Goal: Task Accomplishment & Management: Manage account settings

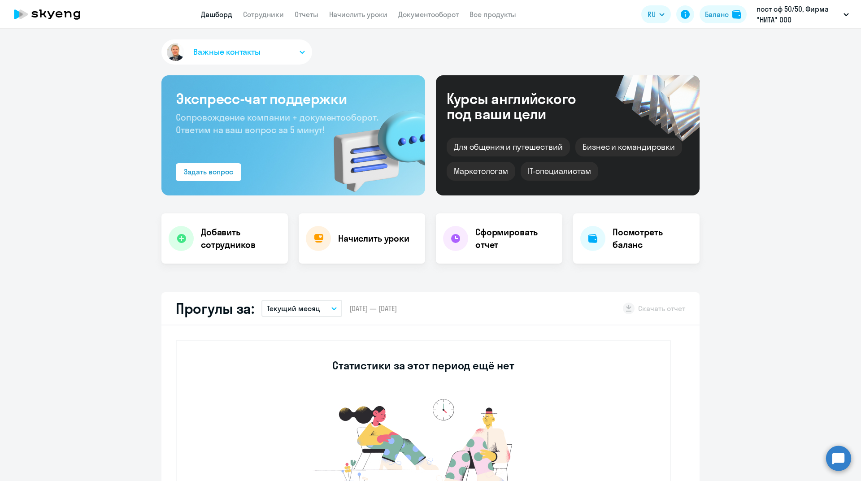
select select "30"
click at [805, 11] on p "пост сф 50/50, Фирма "НИТА" ООО" at bounding box center [798, 15] width 83 height 22
click at [794, 64] on li "пост сф 50/50, Фирма "НИТА" ООО" at bounding box center [790, 64] width 127 height 22
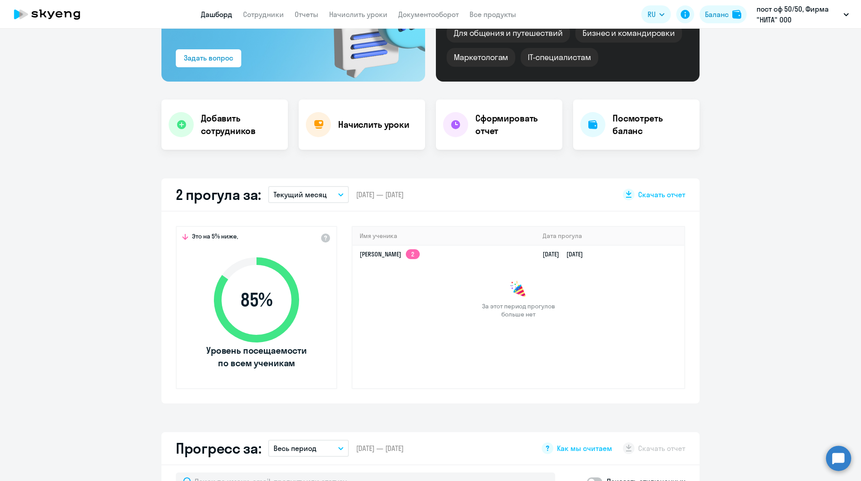
scroll to position [135, 0]
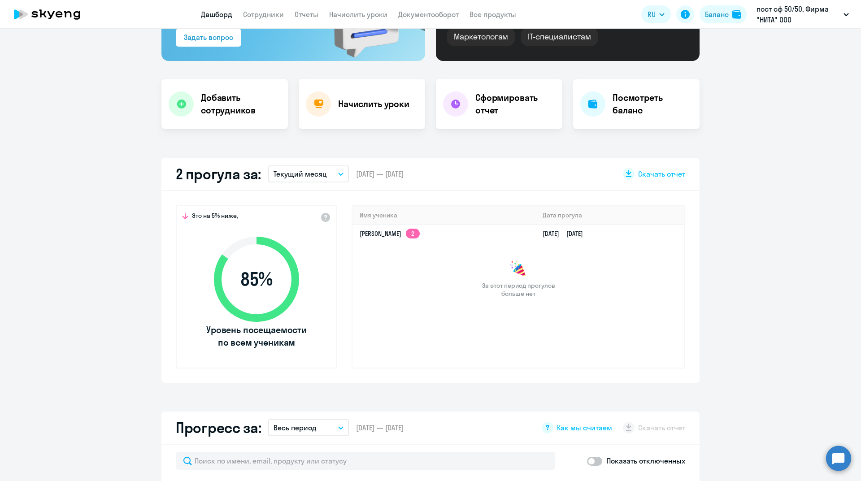
select select "30"
click at [800, 13] on p "пост сф 50/50, Фирма "НИТА" ООО" at bounding box center [798, 15] width 83 height 22
click at [784, 64] on li "пост сф 50/50, Фирма "НИТА" ООО" at bounding box center [790, 64] width 127 height 22
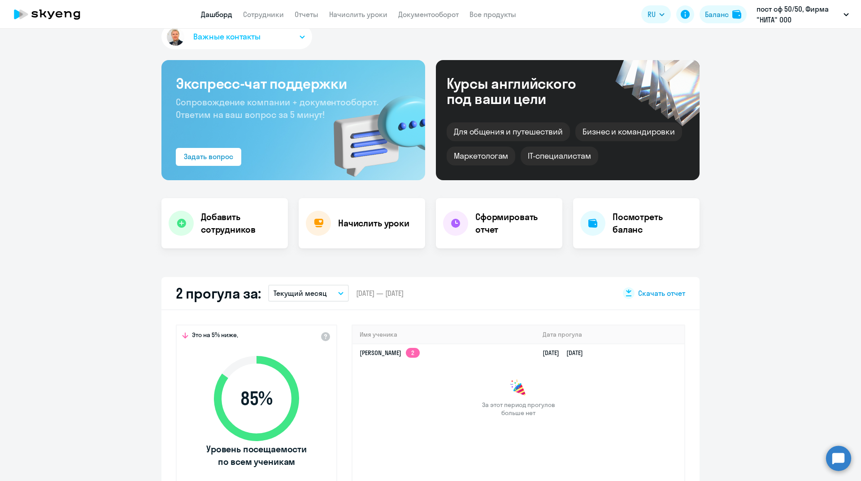
scroll to position [0, 0]
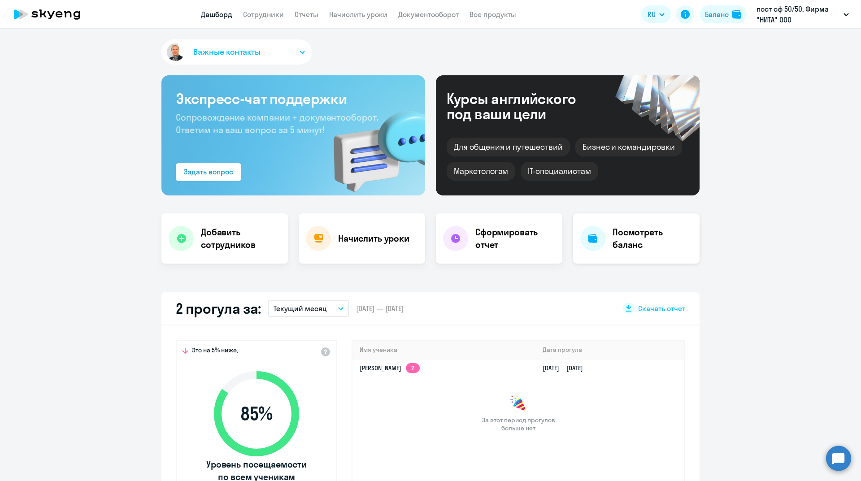
select select "30"
click at [314, 241] on icon at bounding box center [318, 238] width 9 height 9
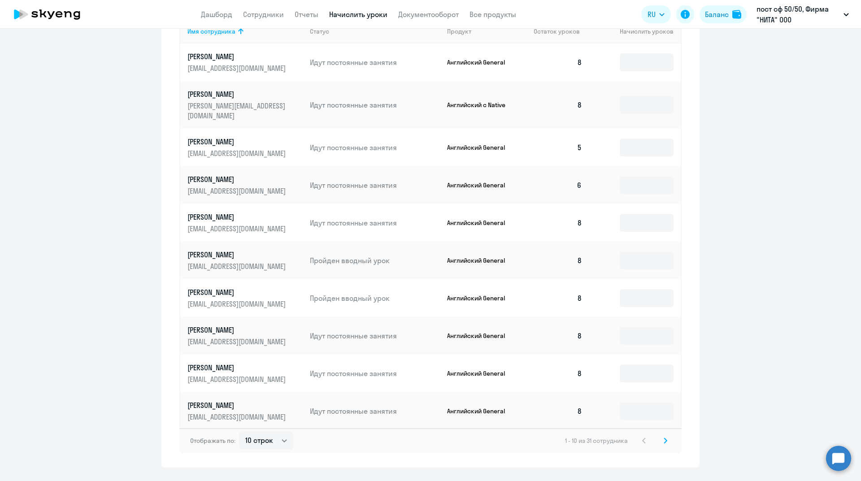
scroll to position [444, 0]
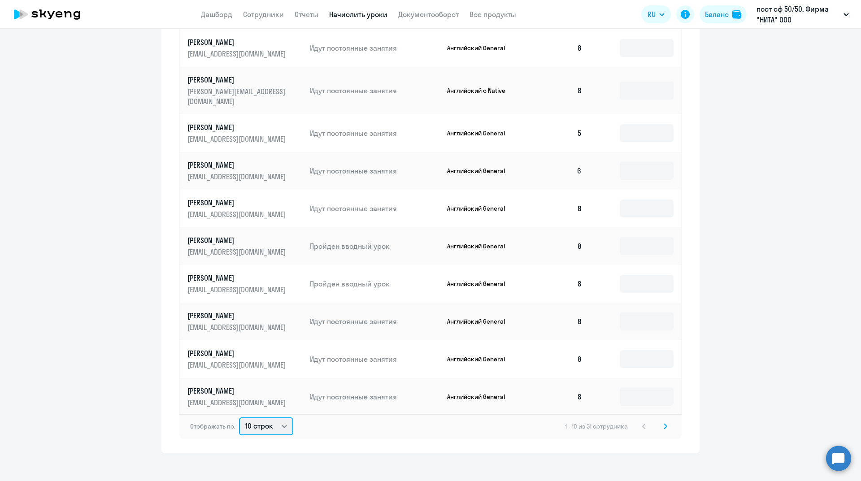
click at [283, 418] on select "10 строк 30 строк 50 строк" at bounding box center [266, 427] width 54 height 18
select select "50"
click at [239, 418] on select "10 строк 30 строк 50 строк" at bounding box center [266, 427] width 54 height 18
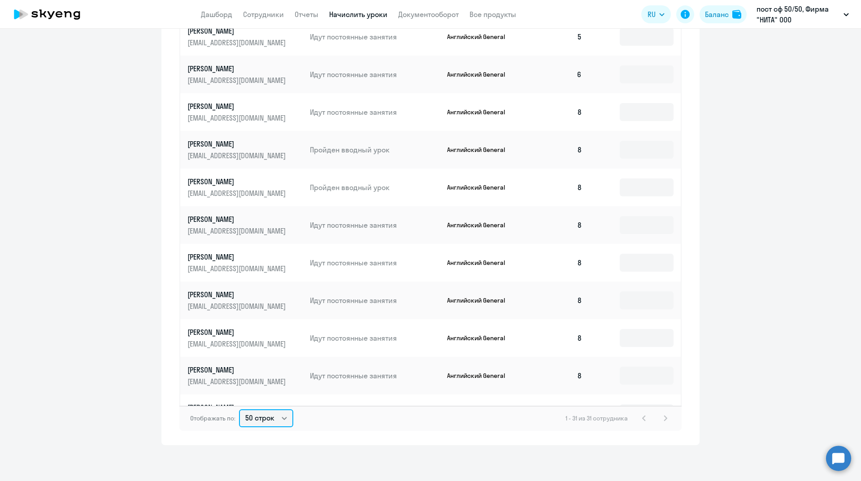
scroll to position [0, 0]
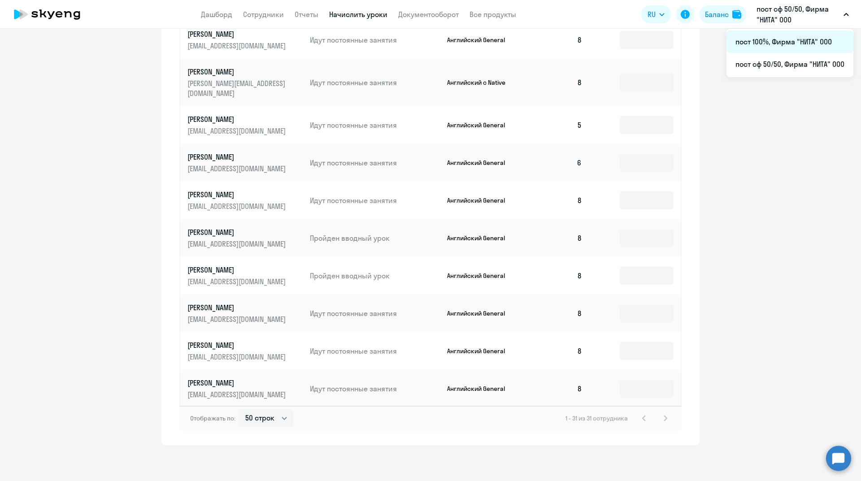
click at [777, 39] on li "пост 100%, Фирма "НИТА" ООО" at bounding box center [790, 41] width 127 height 22
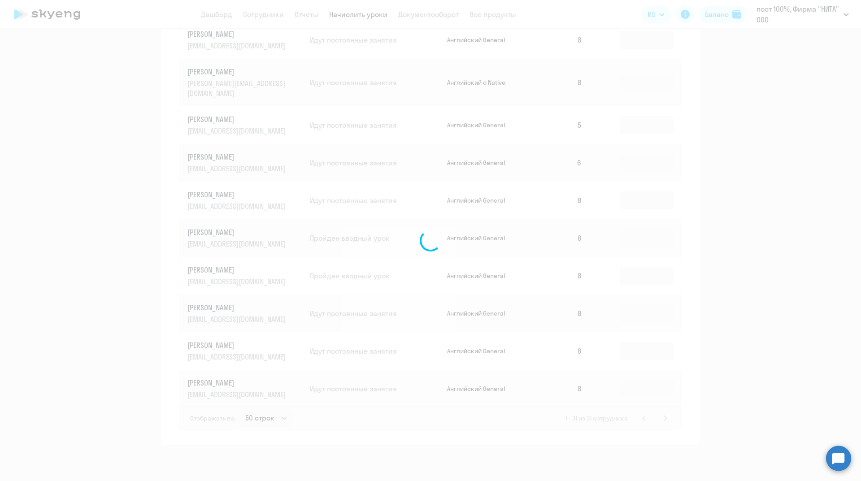
scroll to position [533, 0]
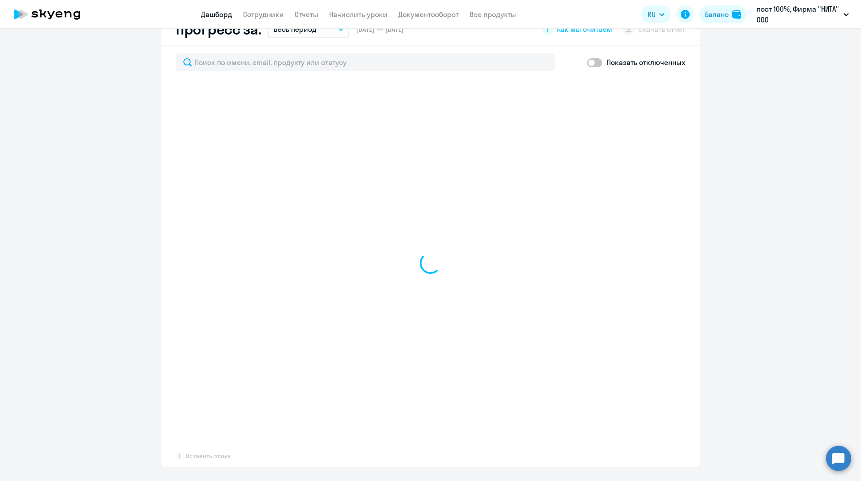
select select "30"
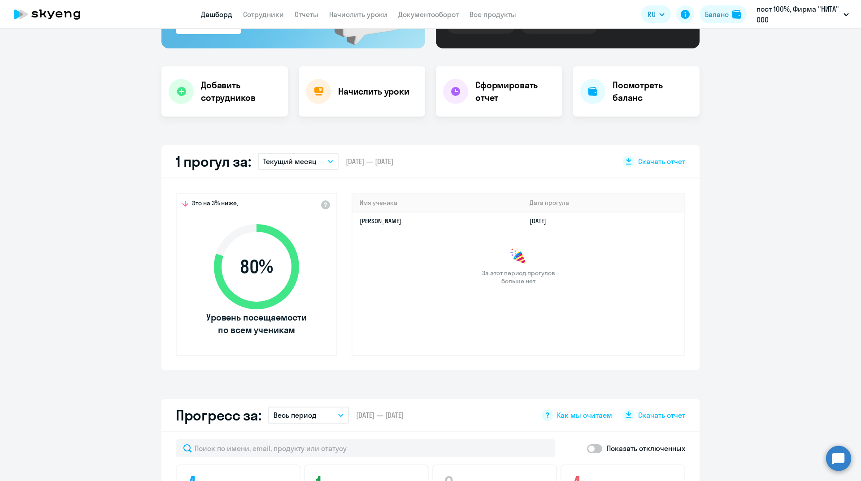
scroll to position [0, 0]
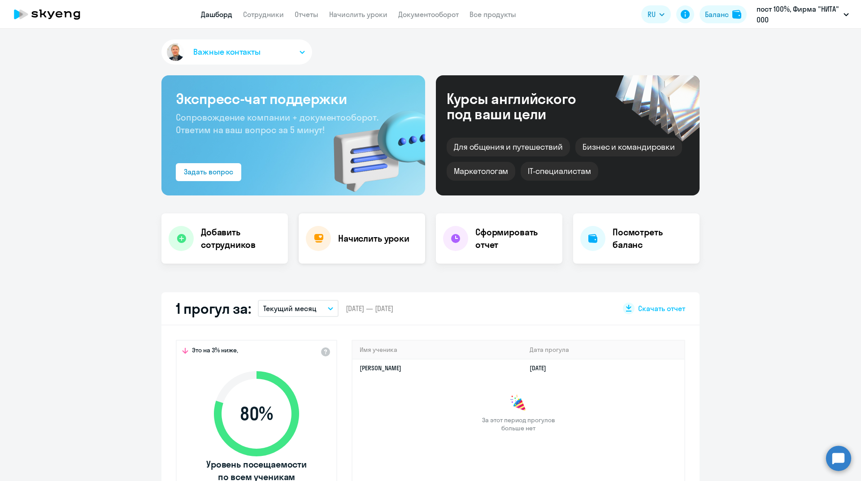
click at [337, 247] on div "Начислить уроки" at bounding box center [362, 238] width 126 height 50
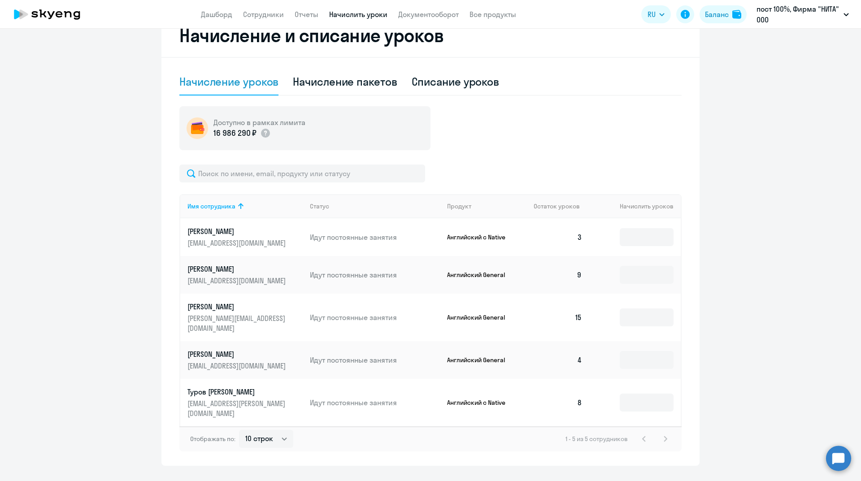
scroll to position [256, 0]
click at [283, 429] on select "10 строк 30 строк 50 строк" at bounding box center [266, 438] width 54 height 18
select select "30"
click at [239, 429] on select "10 строк 30 строк 50 строк" at bounding box center [266, 438] width 54 height 18
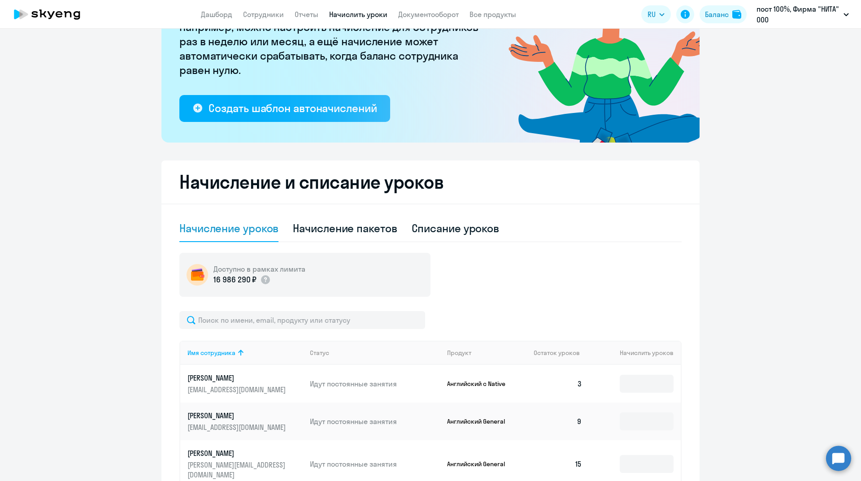
scroll to position [0, 0]
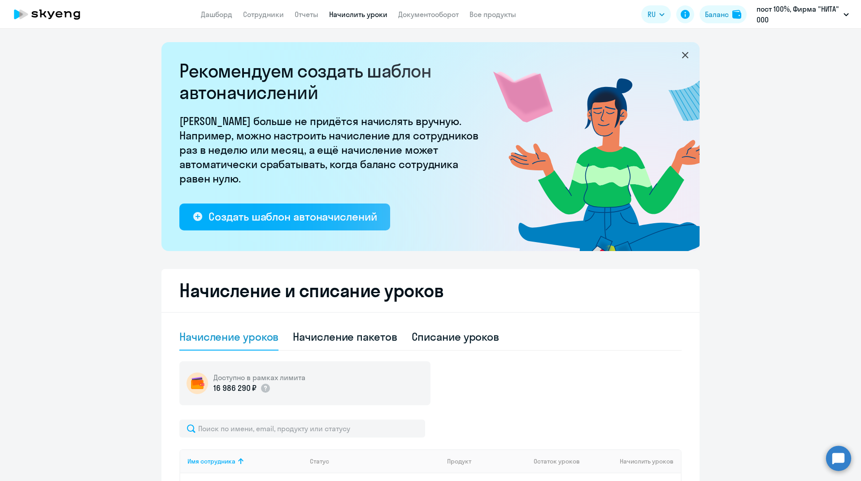
drag, startPoint x: 679, startPoint y: 56, endPoint x: 684, endPoint y: 56, distance: 4.9
click at [684, 56] on icon at bounding box center [685, 55] width 11 height 11
